Goal: Navigation & Orientation: Understand site structure

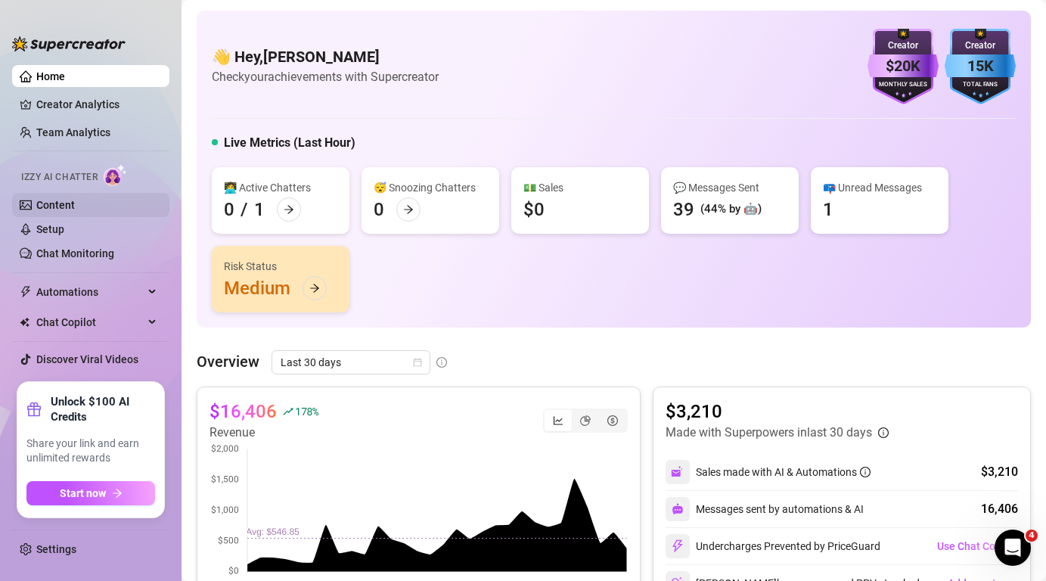
click at [55, 200] on link "Content" at bounding box center [55, 205] width 39 height 12
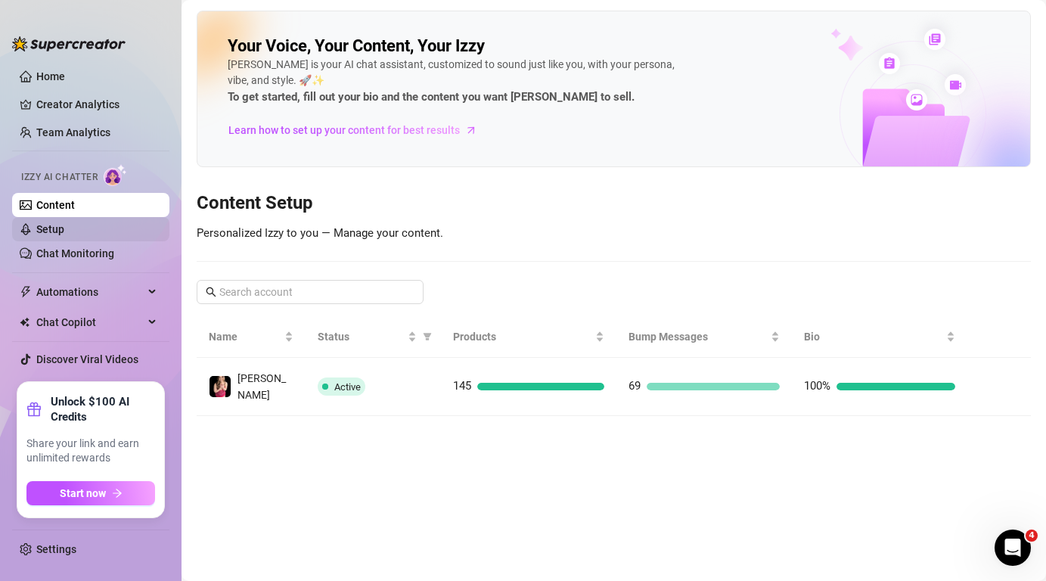
click at [64, 228] on link "Setup" at bounding box center [50, 229] width 28 height 12
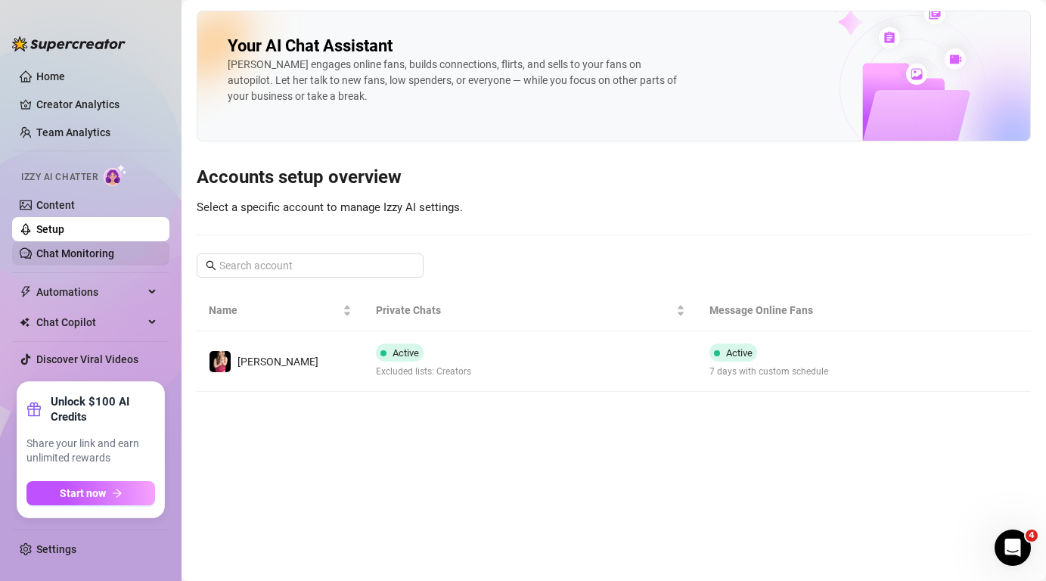
click at [70, 248] on link "Chat Monitoring" at bounding box center [75, 253] width 78 height 12
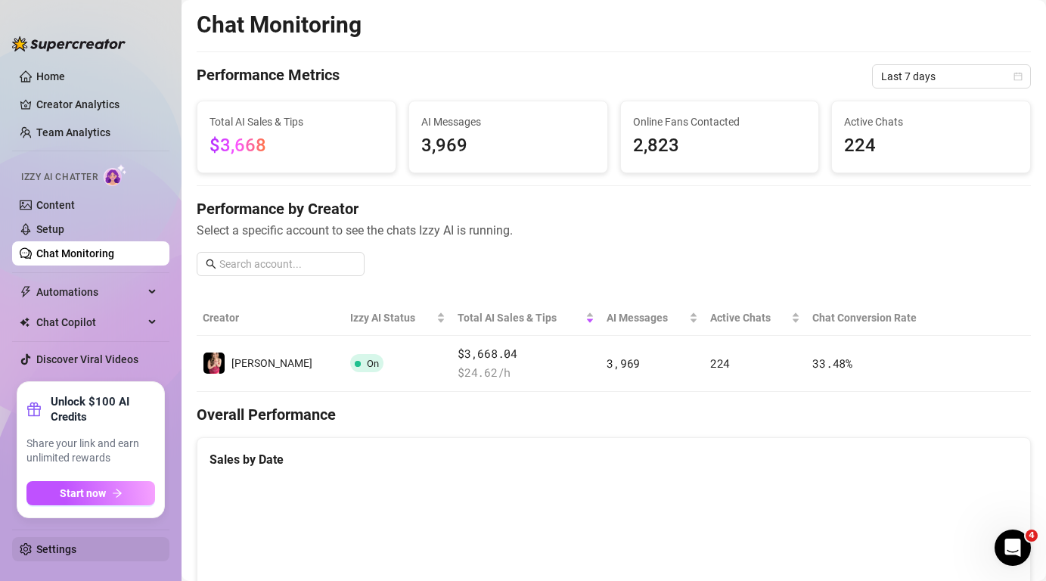
click at [63, 548] on link "Settings" at bounding box center [56, 549] width 40 height 12
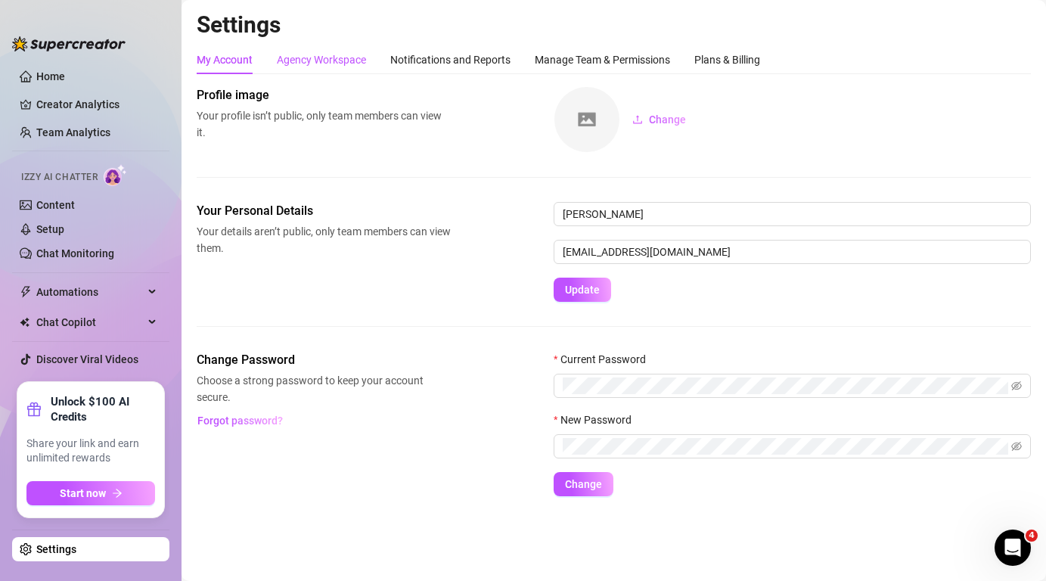
click at [318, 56] on div "Agency Workspace" at bounding box center [321, 59] width 89 height 17
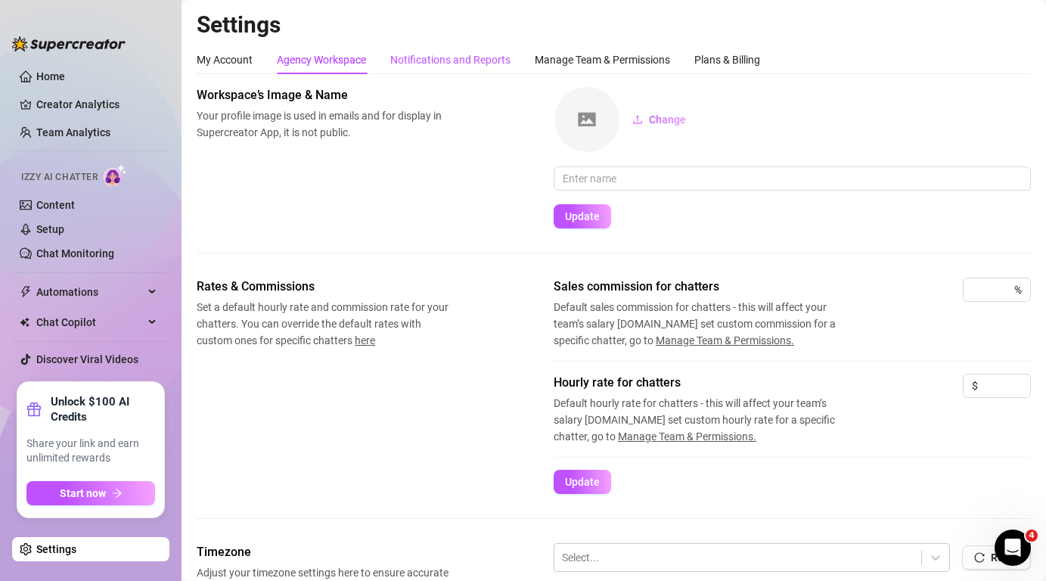
click at [433, 62] on div "Notifications and Reports" at bounding box center [450, 59] width 120 height 17
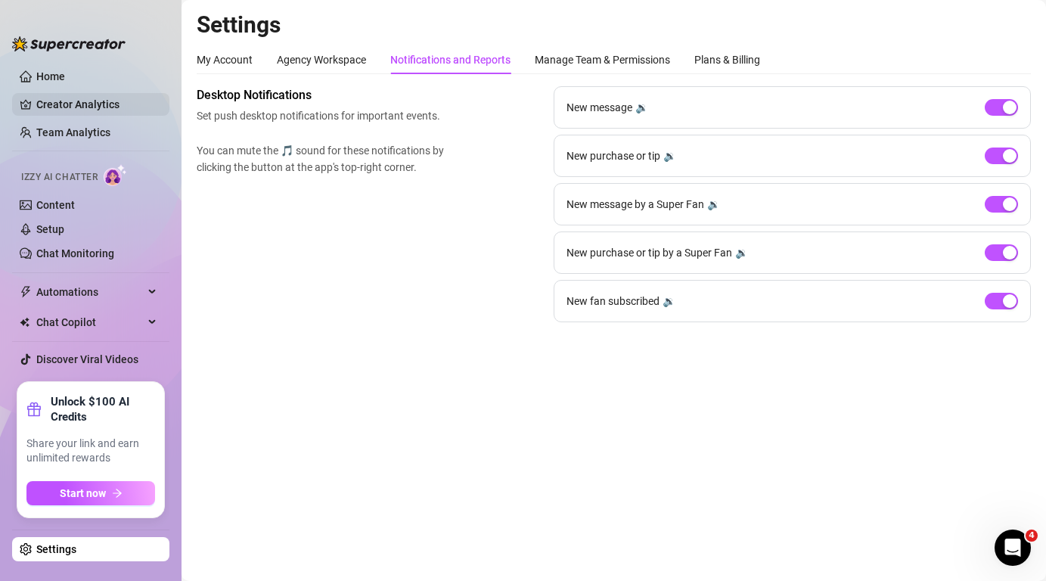
click at [95, 113] on link "Creator Analytics" at bounding box center [96, 104] width 121 height 24
